Goal: Information Seeking & Learning: Check status

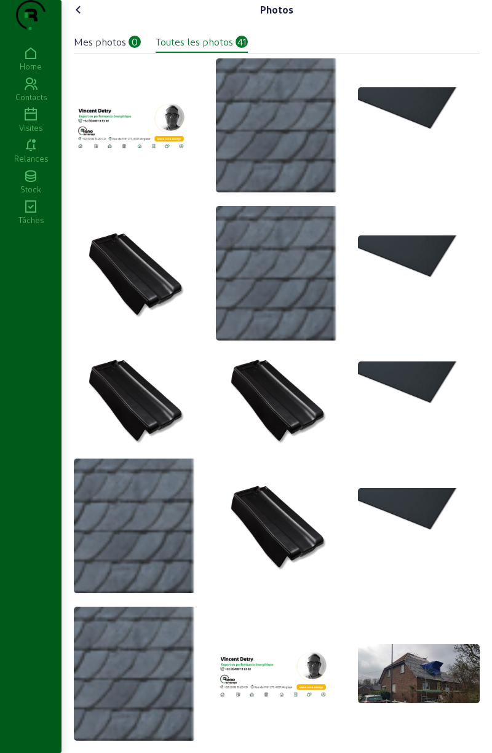
scroll to position [1463, 0]
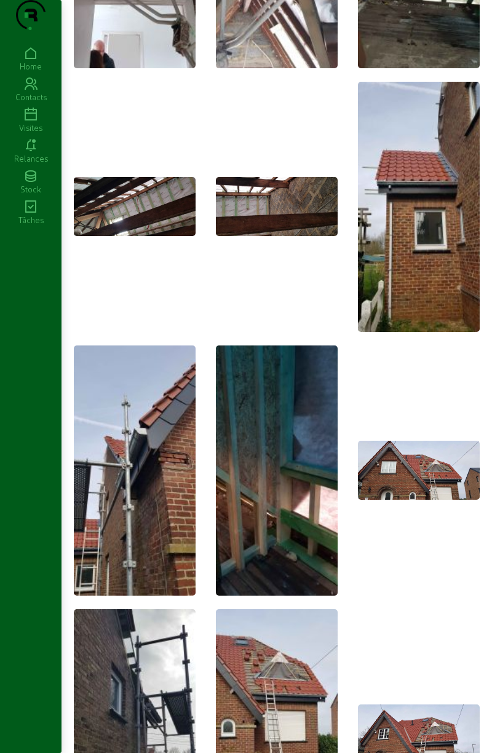
click at [33, 133] on div "Visites" at bounding box center [30, 127] width 61 height 11
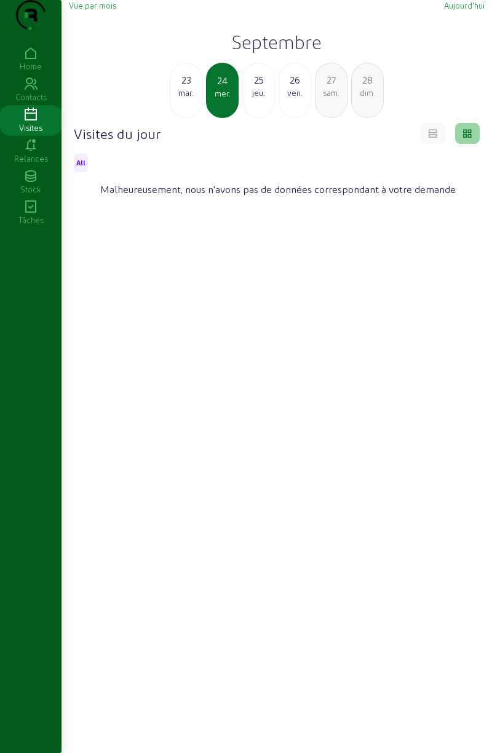
click at [179, 87] on div "23" at bounding box center [185, 80] width 31 height 15
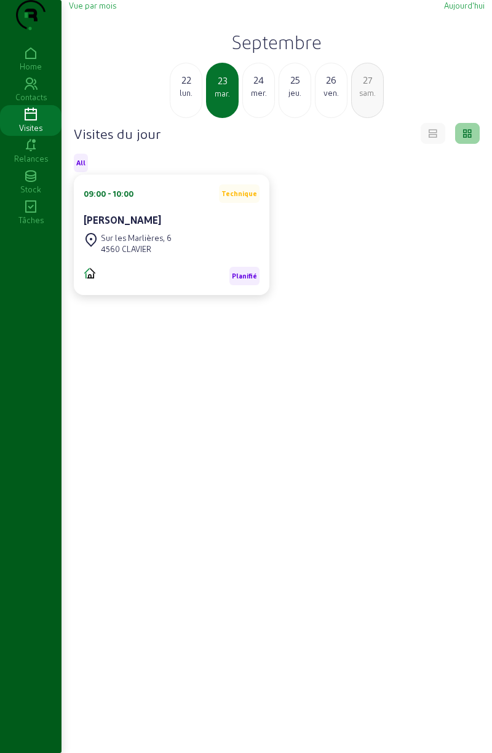
click at [195, 98] on div "lun." at bounding box center [185, 92] width 31 height 11
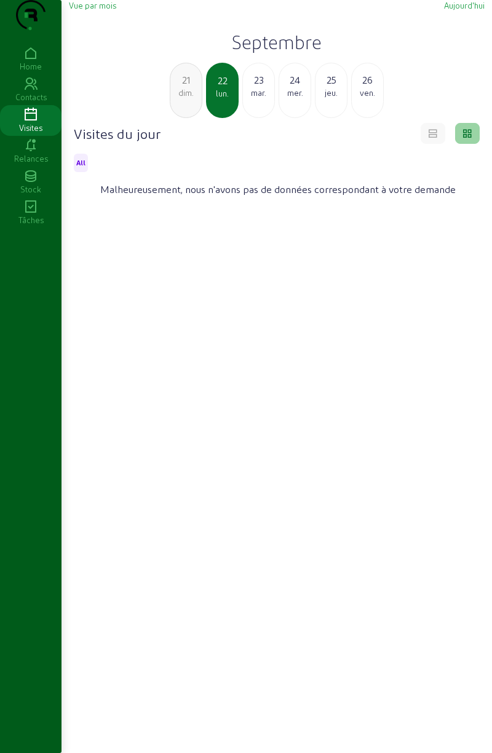
click at [184, 98] on div "dim." at bounding box center [185, 92] width 31 height 11
click at [181, 98] on div "sam." at bounding box center [185, 92] width 31 height 11
click at [187, 98] on div "ven." at bounding box center [185, 92] width 31 height 11
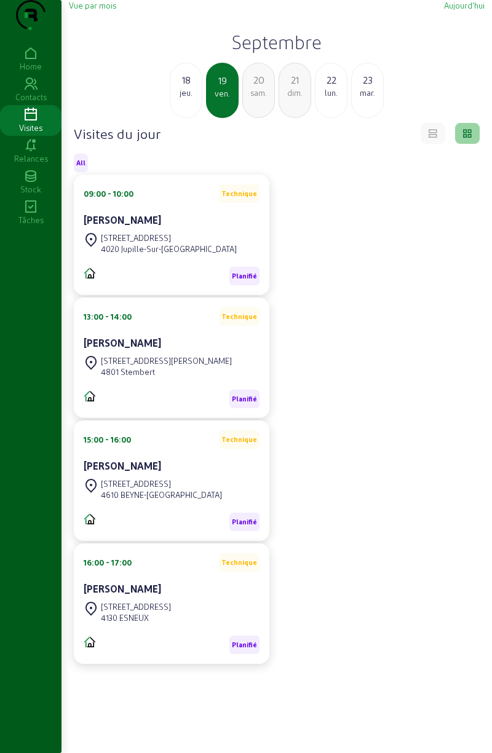
click at [192, 98] on div "jeu." at bounding box center [185, 92] width 31 height 11
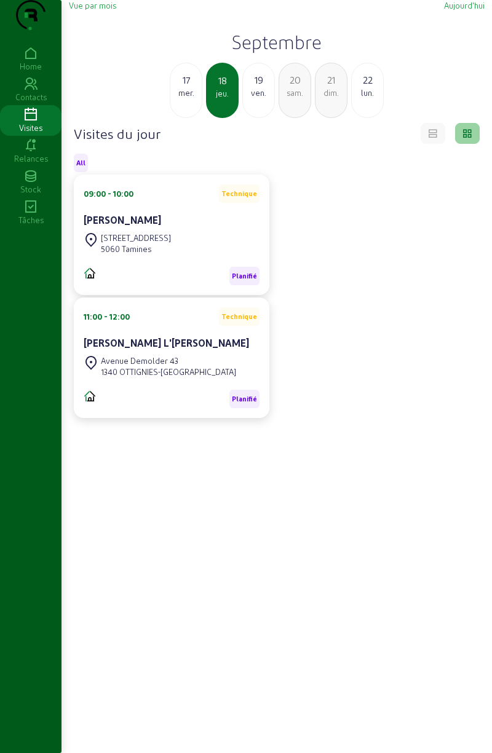
click at [188, 87] on div "17" at bounding box center [185, 80] width 31 height 15
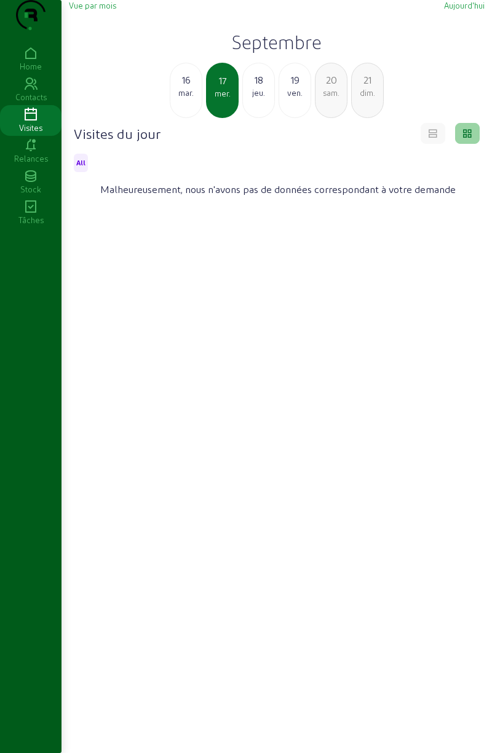
click at [190, 98] on div "mar." at bounding box center [185, 92] width 31 height 11
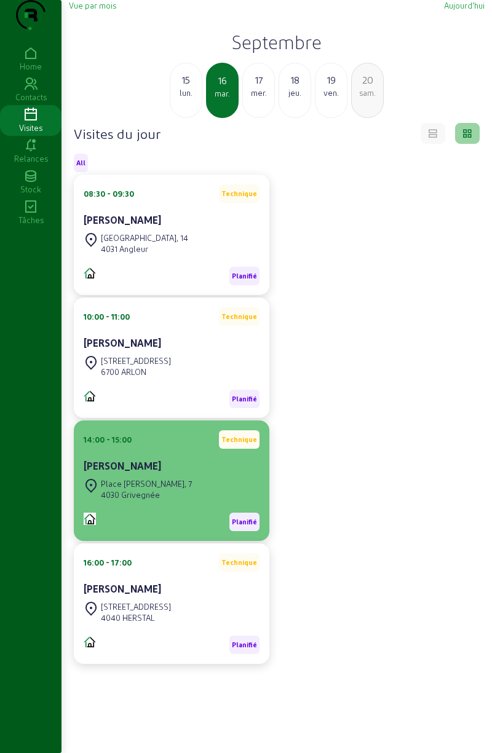
click at [165, 500] on div "4030 Grivegnée" at bounding box center [146, 494] width 91 height 11
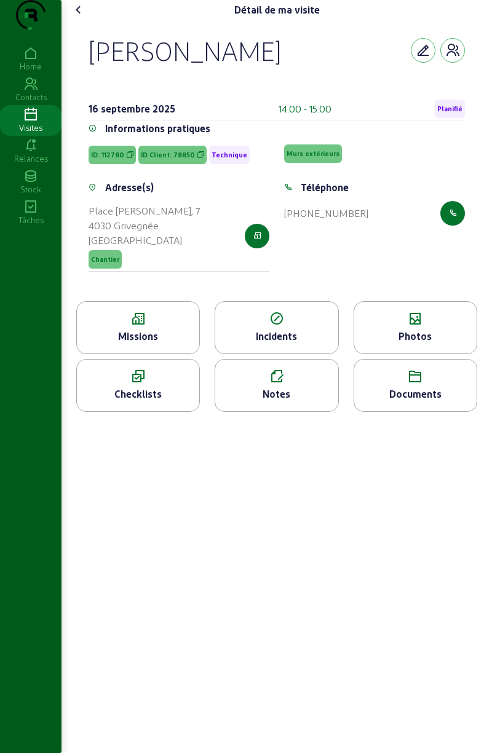
click at [85, 17] on icon at bounding box center [78, 9] width 15 height 15
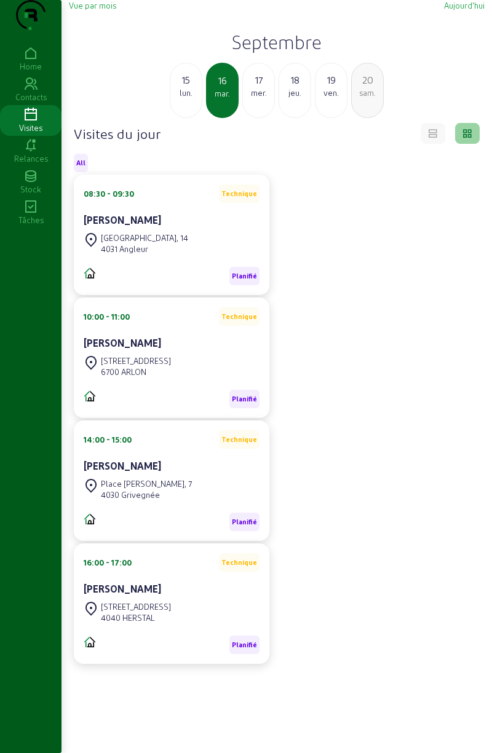
click at [255, 98] on div "mer." at bounding box center [258, 92] width 31 height 11
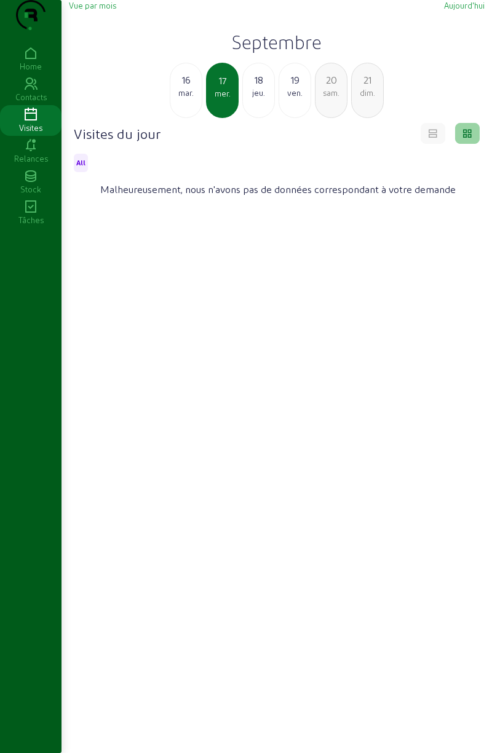
click at [254, 98] on div "jeu." at bounding box center [258, 92] width 31 height 11
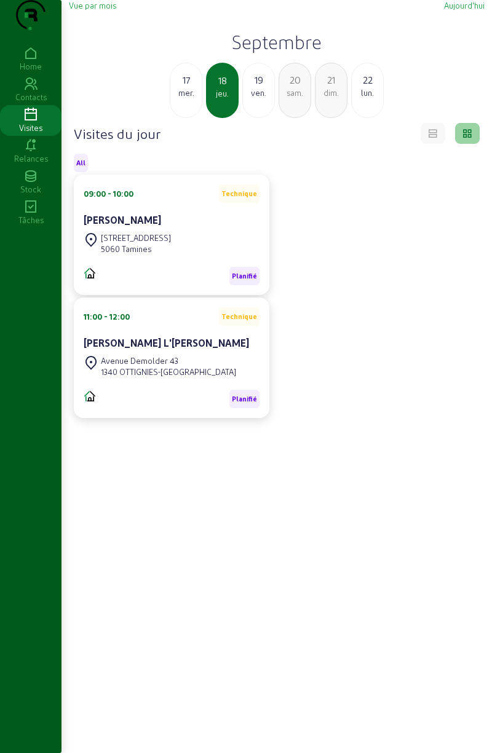
click at [262, 87] on div "19" at bounding box center [258, 80] width 31 height 15
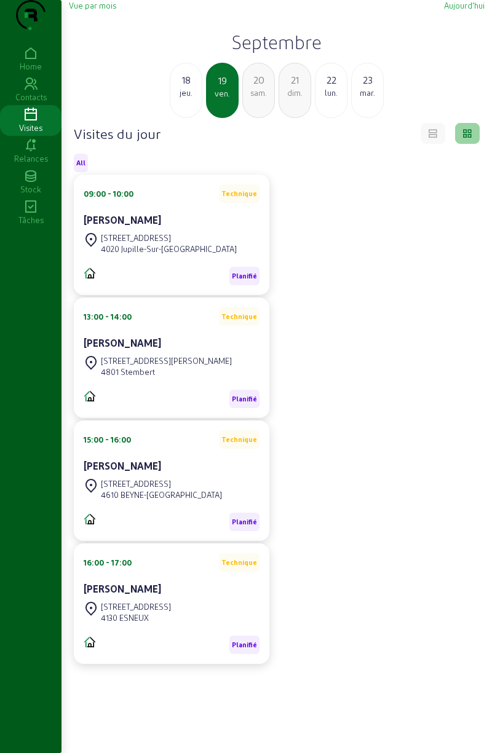
click at [261, 98] on div "sam." at bounding box center [258, 92] width 31 height 11
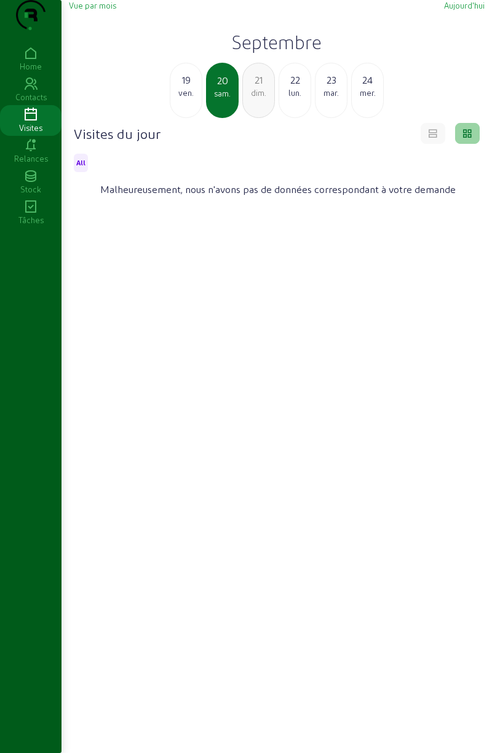
click at [258, 98] on div "dim." at bounding box center [258, 92] width 31 height 11
click at [259, 98] on div "lun." at bounding box center [258, 92] width 31 height 11
click at [259, 98] on div "mar." at bounding box center [258, 92] width 31 height 11
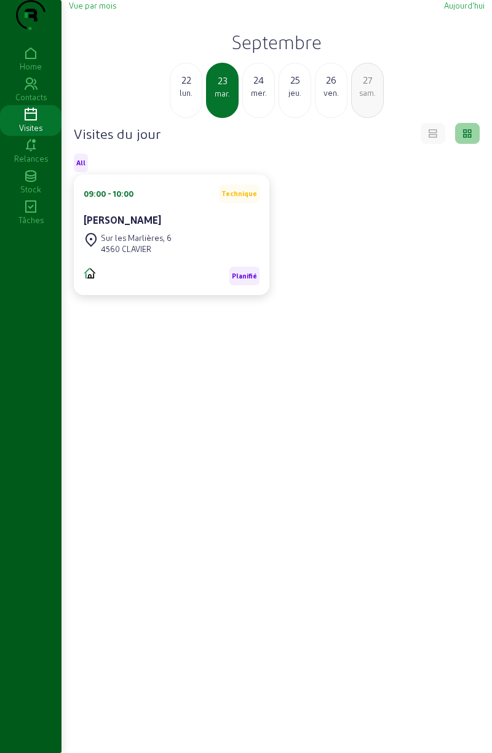
click at [258, 87] on div "24" at bounding box center [258, 80] width 31 height 15
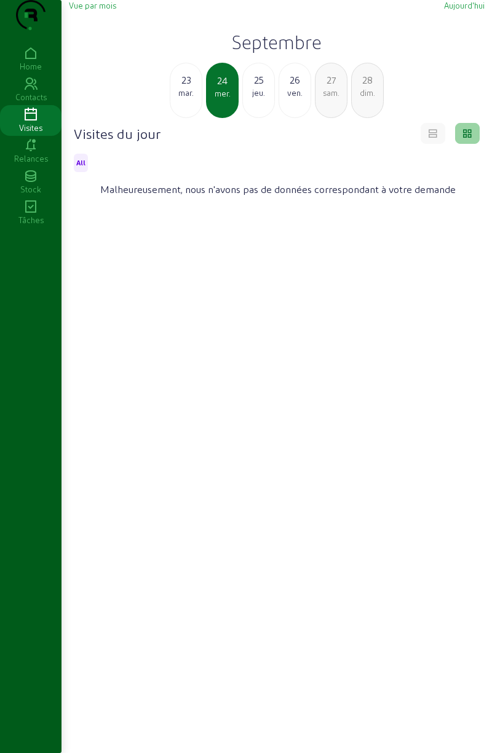
click at [257, 98] on div "jeu." at bounding box center [258, 92] width 31 height 11
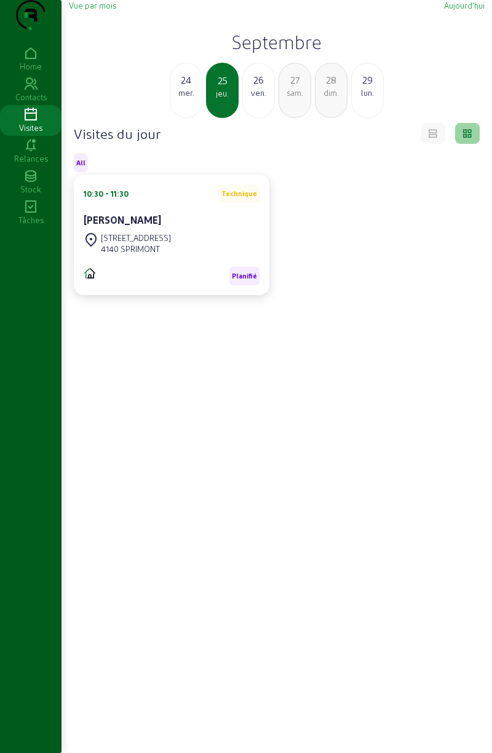
click at [248, 98] on div "ven." at bounding box center [258, 92] width 31 height 11
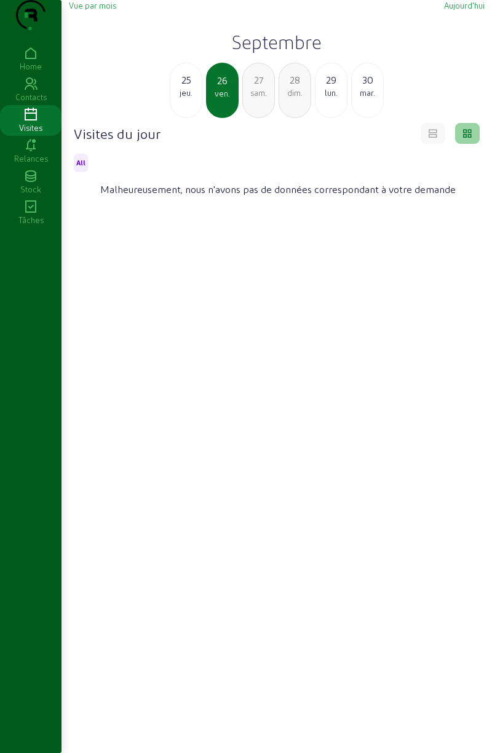
click at [262, 87] on div "27" at bounding box center [258, 80] width 31 height 15
click at [261, 98] on div "dim." at bounding box center [258, 92] width 31 height 11
click at [259, 98] on div "lun." at bounding box center [258, 92] width 31 height 11
click at [262, 98] on div "mar." at bounding box center [258, 92] width 31 height 11
click at [261, 98] on div "mer." at bounding box center [258, 92] width 31 height 11
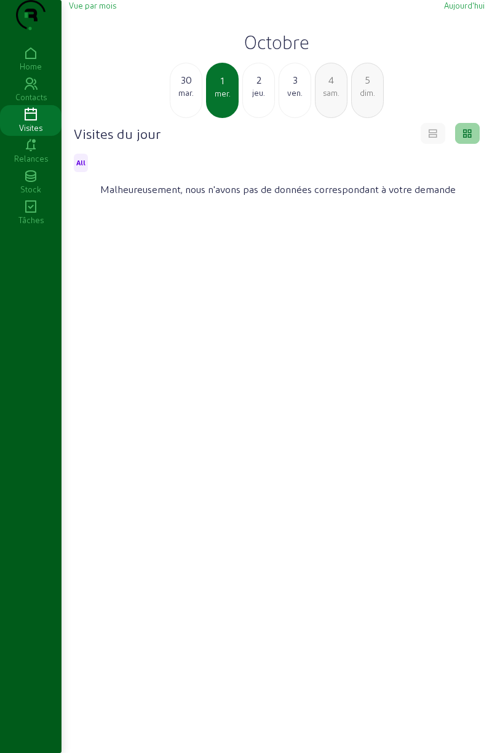
click at [187, 98] on div "mar." at bounding box center [185, 92] width 31 height 11
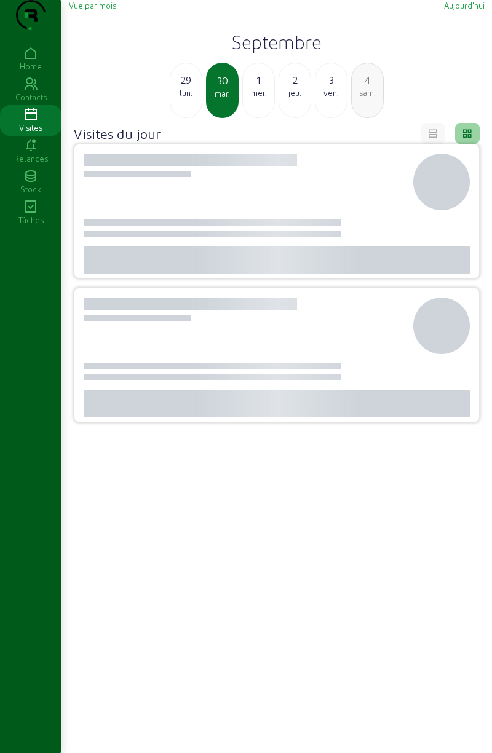
click at [187, 87] on div "29" at bounding box center [185, 80] width 31 height 15
click at [186, 87] on div "28" at bounding box center [185, 80] width 31 height 15
click at [183, 98] on div "sam." at bounding box center [185, 92] width 31 height 11
click at [183, 87] on div "25" at bounding box center [185, 80] width 31 height 15
click at [183, 87] on div "24" at bounding box center [185, 80] width 31 height 15
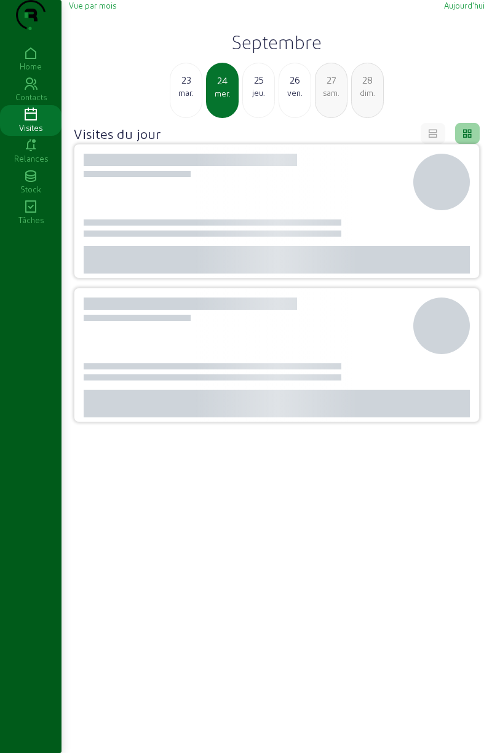
click at [181, 87] on div "23" at bounding box center [185, 80] width 31 height 15
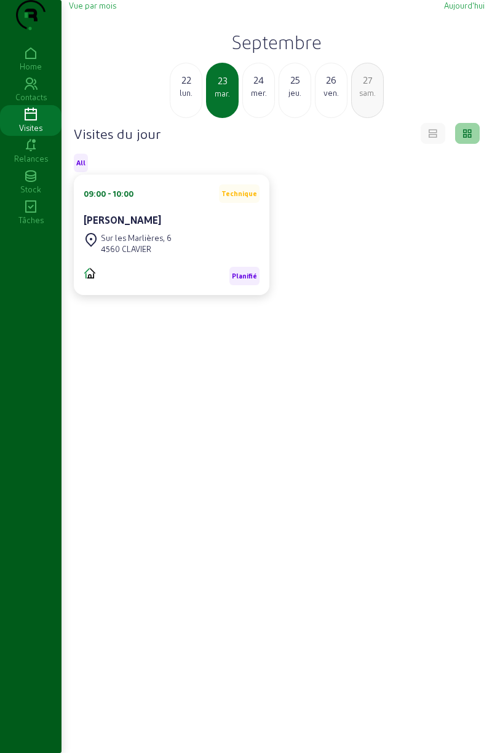
click at [195, 87] on div "22" at bounding box center [185, 80] width 31 height 15
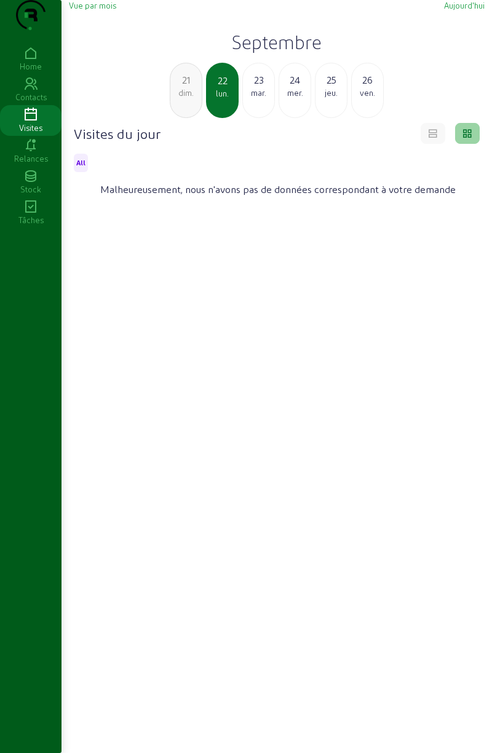
click at [184, 98] on div "dim." at bounding box center [185, 92] width 31 height 11
click at [185, 98] on div "sam." at bounding box center [185, 92] width 31 height 11
click at [183, 98] on div "ven." at bounding box center [185, 92] width 31 height 11
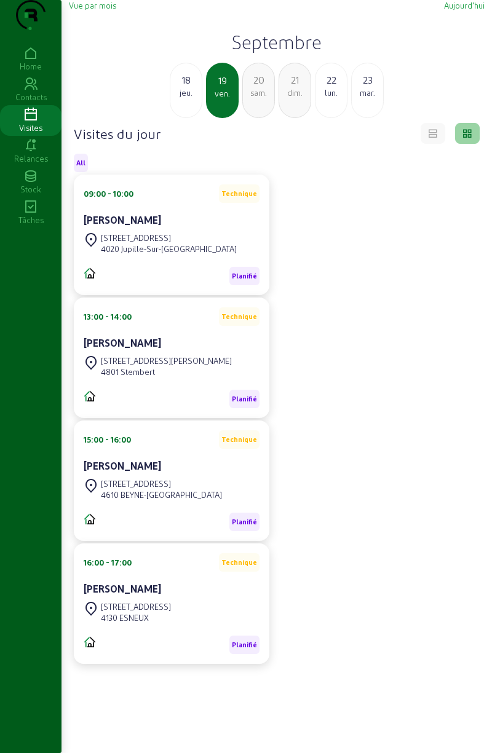
click at [184, 98] on div "jeu." at bounding box center [185, 92] width 31 height 11
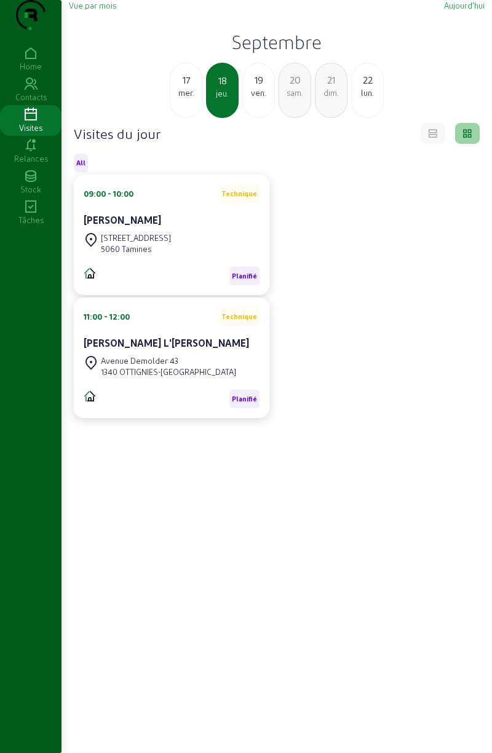
click at [185, 98] on div "mer." at bounding box center [185, 92] width 31 height 11
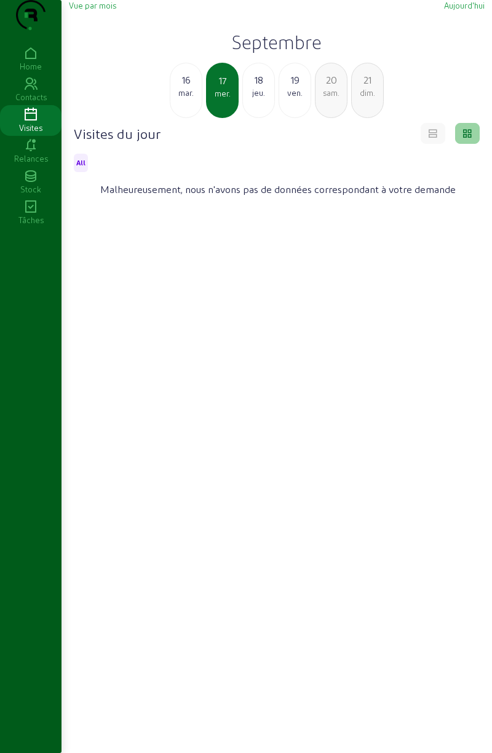
click at [185, 98] on div "mar." at bounding box center [185, 92] width 31 height 11
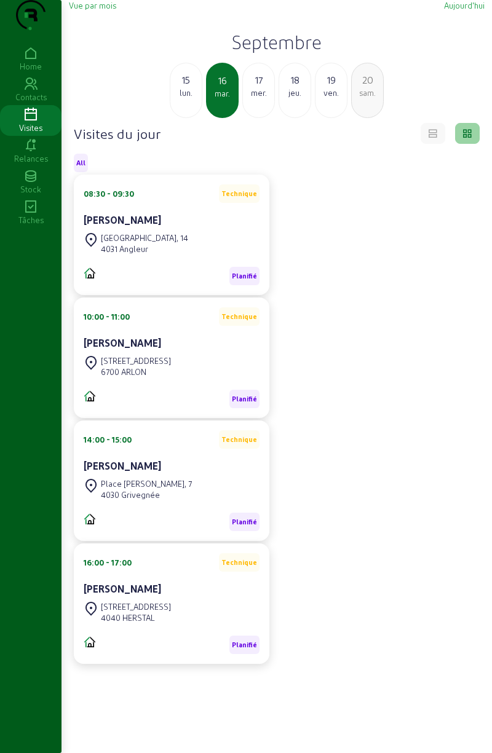
click at [183, 98] on div "lun." at bounding box center [185, 92] width 31 height 11
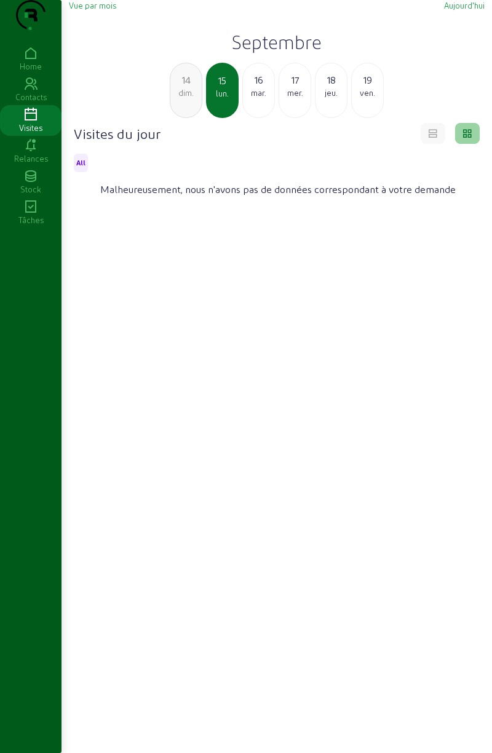
click at [179, 98] on div "dim." at bounding box center [185, 92] width 31 height 11
click at [183, 98] on div "sam." at bounding box center [185, 92] width 31 height 11
click at [184, 98] on div "ven." at bounding box center [185, 92] width 31 height 11
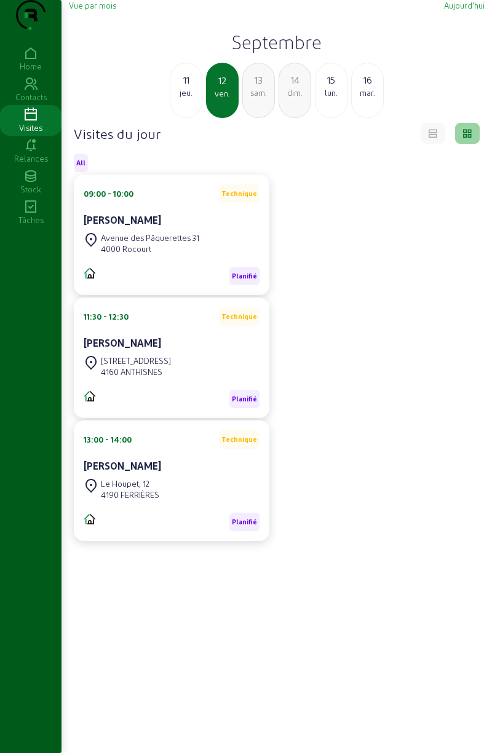
click at [183, 98] on div "jeu." at bounding box center [185, 92] width 31 height 11
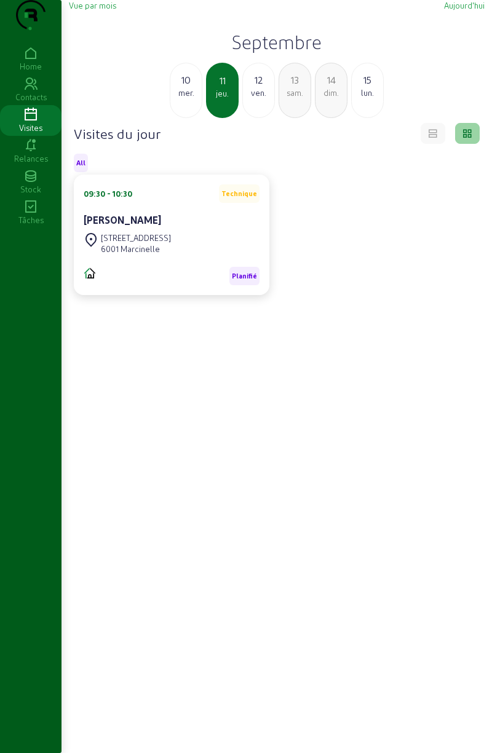
click at [187, 98] on div "mer." at bounding box center [185, 92] width 31 height 11
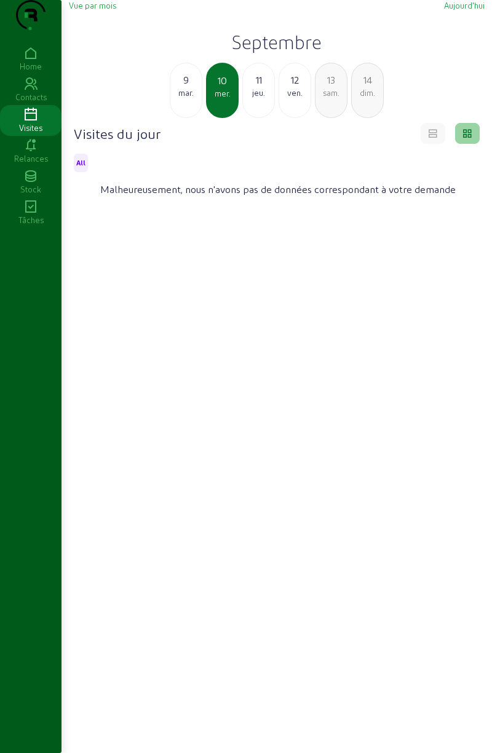
click at [189, 98] on div "mar." at bounding box center [185, 92] width 31 height 11
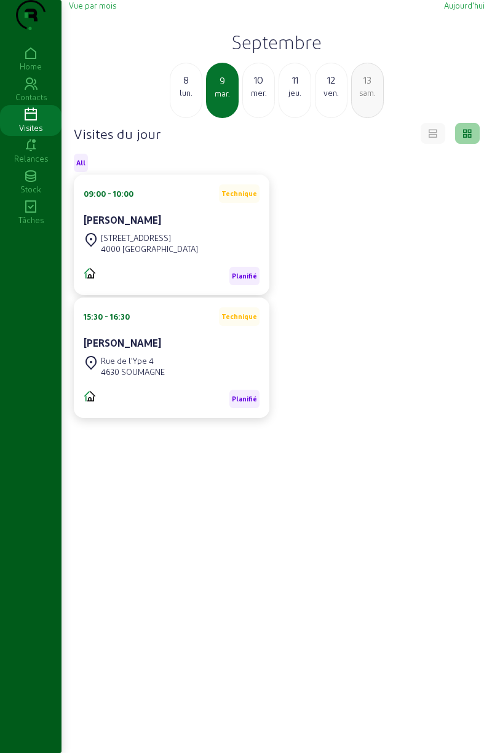
click at [184, 98] on div "lun." at bounding box center [185, 92] width 31 height 11
click at [181, 98] on div "dim." at bounding box center [185, 92] width 31 height 11
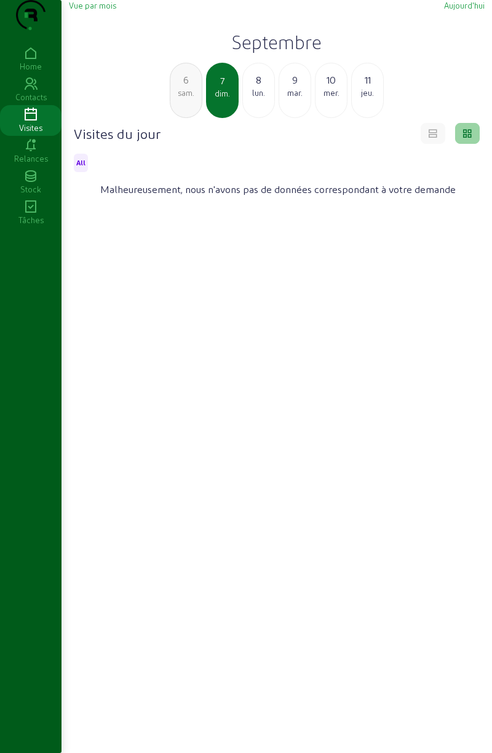
click at [182, 98] on div "sam." at bounding box center [185, 92] width 31 height 11
click at [181, 98] on div "ven." at bounding box center [185, 92] width 31 height 11
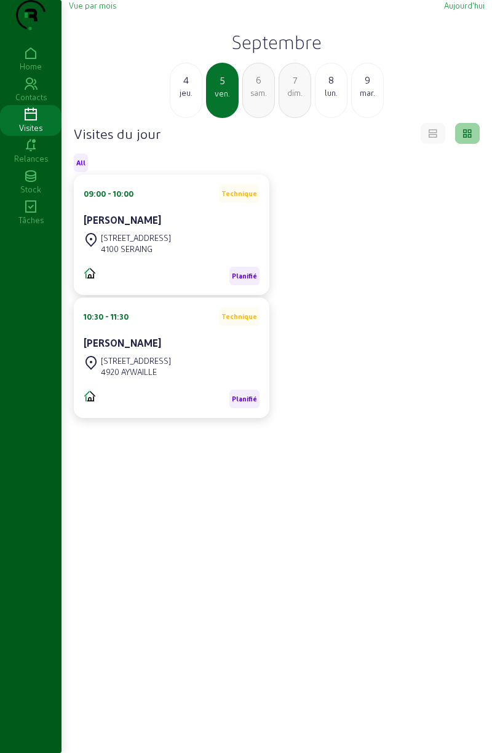
click at [181, 98] on div "jeu." at bounding box center [185, 92] width 31 height 11
click at [179, 98] on div "mer." at bounding box center [185, 92] width 31 height 11
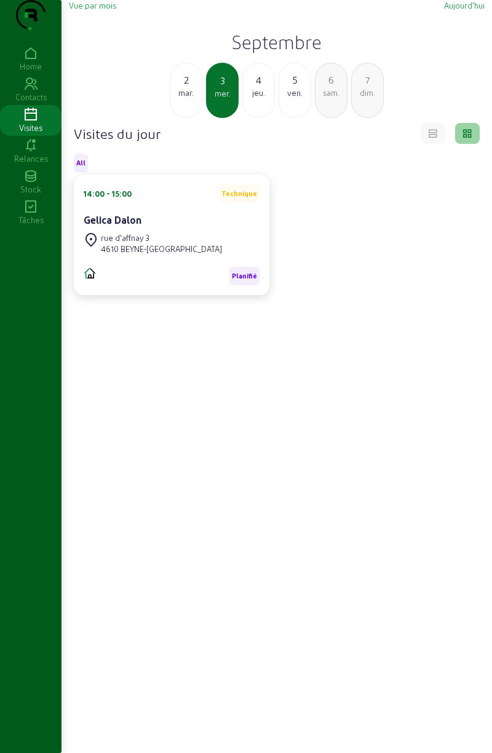
click at [179, 98] on div "mar." at bounding box center [185, 92] width 31 height 11
click at [181, 98] on div "lun." at bounding box center [185, 92] width 31 height 11
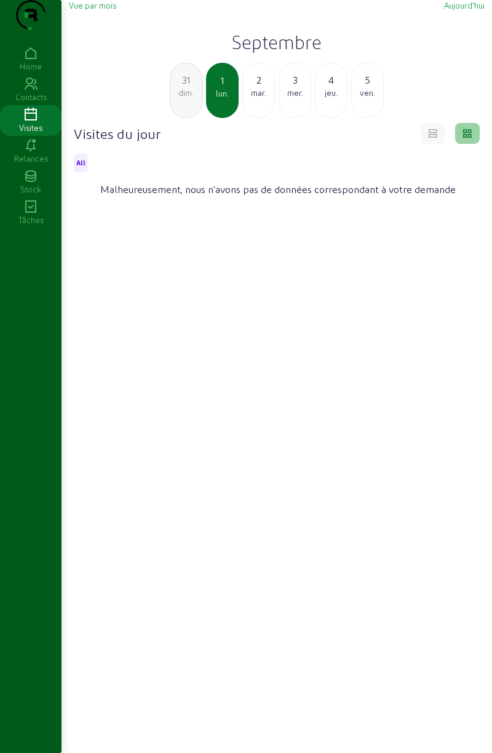
click at [183, 98] on div "dim." at bounding box center [185, 92] width 31 height 11
click at [186, 98] on div "sam." at bounding box center [185, 92] width 31 height 11
click at [184, 98] on div "ven." at bounding box center [185, 92] width 31 height 11
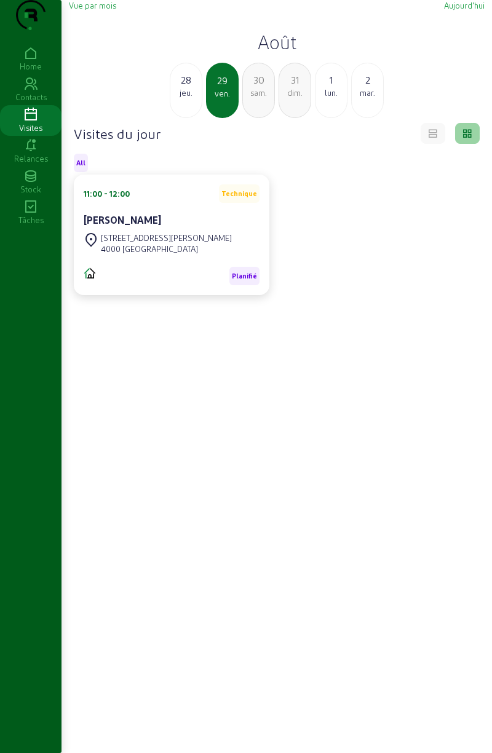
click at [183, 98] on div "jeu." at bounding box center [185, 92] width 31 height 11
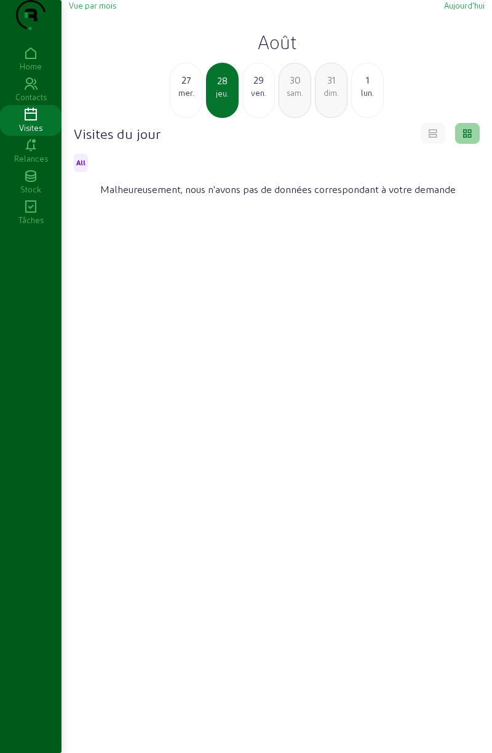
click at [183, 98] on div "mer." at bounding box center [185, 92] width 31 height 11
click at [182, 118] on div "[DATE]" at bounding box center [186, 90] width 33 height 55
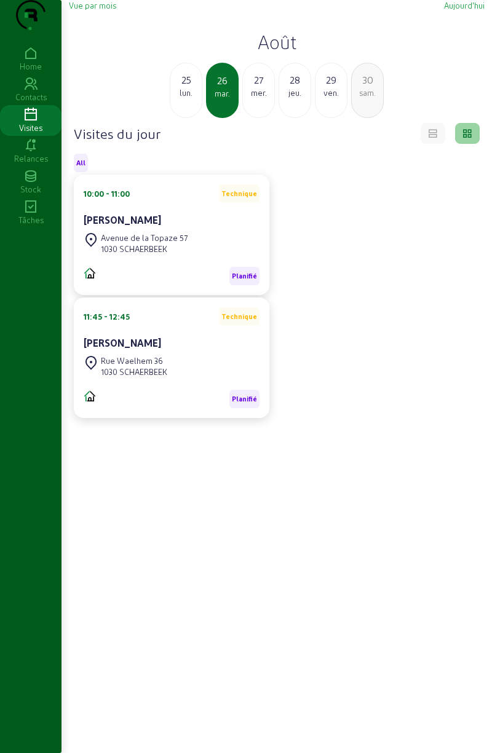
click at [184, 98] on div "lun." at bounding box center [185, 92] width 31 height 11
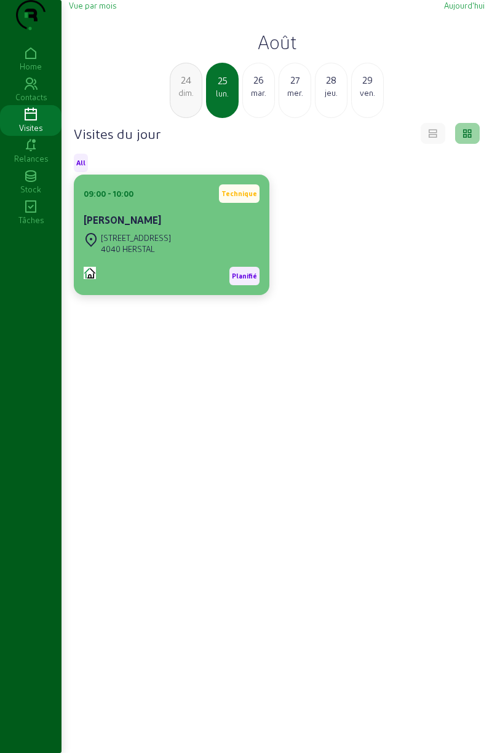
click at [128, 226] on cam-card-title "[PERSON_NAME]" at bounding box center [122, 220] width 77 height 12
